Goal: Register for event/course

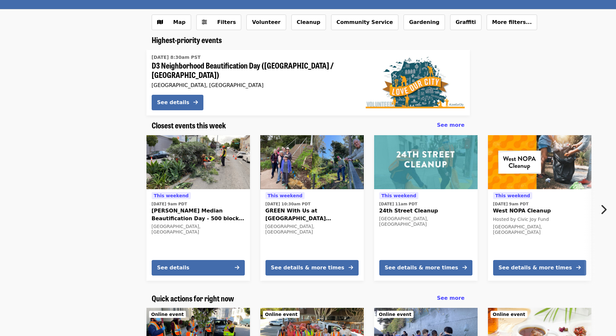
scroll to position [66, 0]
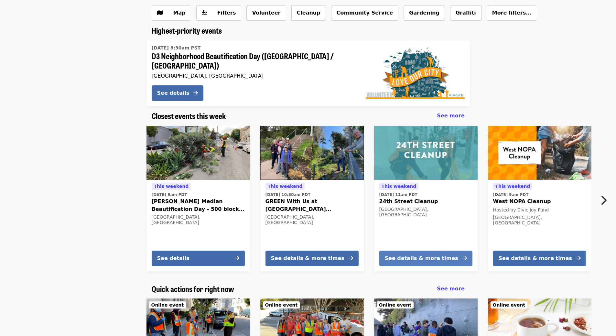
click at [426, 254] on div "See details & more times" at bounding box center [421, 258] width 73 height 8
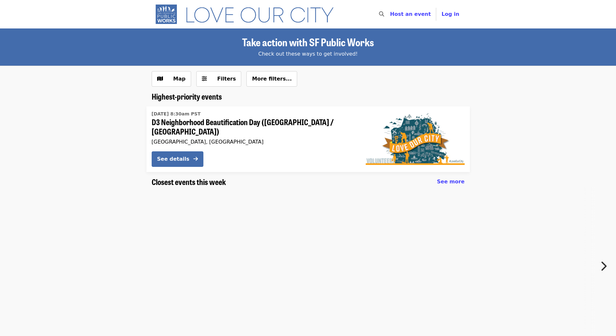
scroll to position [66, 0]
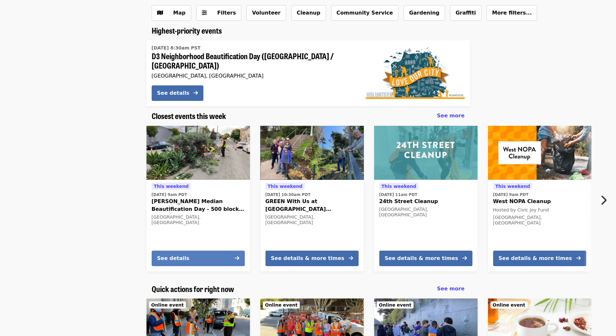
click at [168, 256] on div "See details" at bounding box center [173, 258] width 32 height 8
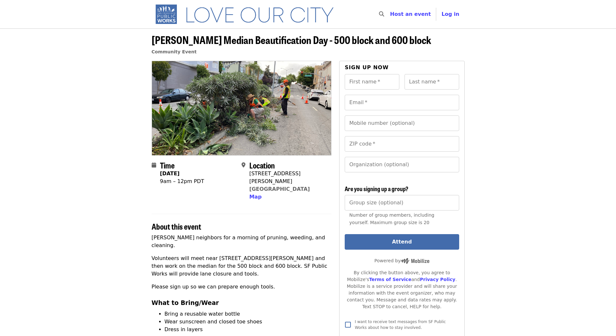
scroll to position [66, 0]
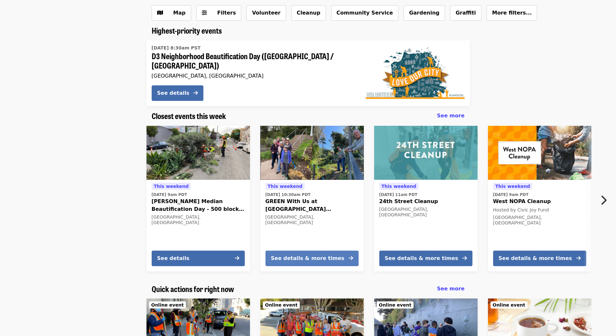
click at [285, 255] on div "See details & more times" at bounding box center [307, 258] width 73 height 8
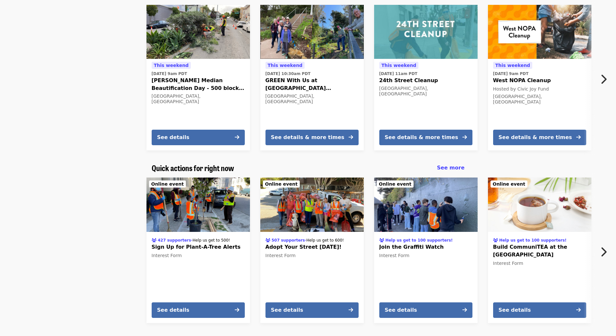
scroll to position [187, 0]
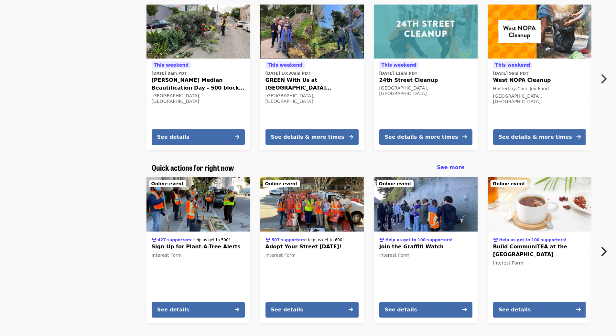
drag, startPoint x: 125, startPoint y: 216, endPoint x: 59, endPoint y: 210, distance: 65.9
click at [59, 210] on div "427 supporters · Help us get to 500! Sign Up for Plant-A-Tree Alerts Interest F…" at bounding box center [305, 250] width 575 height 156
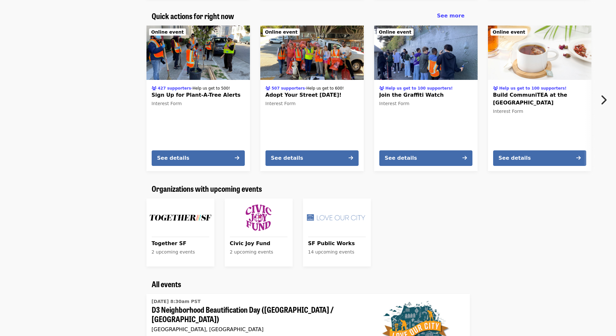
scroll to position [0, 0]
